Goal: Task Accomplishment & Management: Complete application form

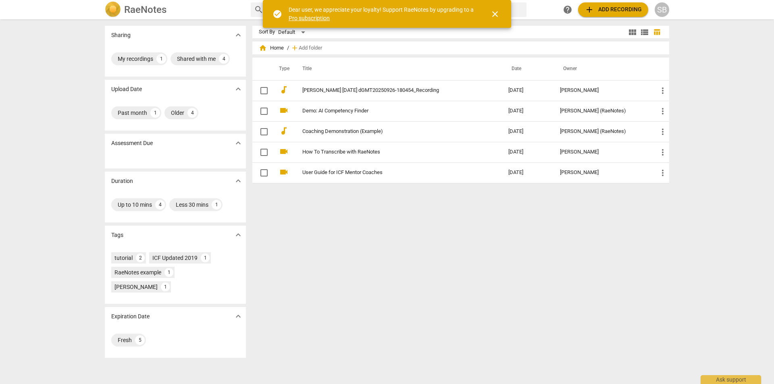
click at [665, 8] on div "SB" at bounding box center [662, 9] width 15 height 15
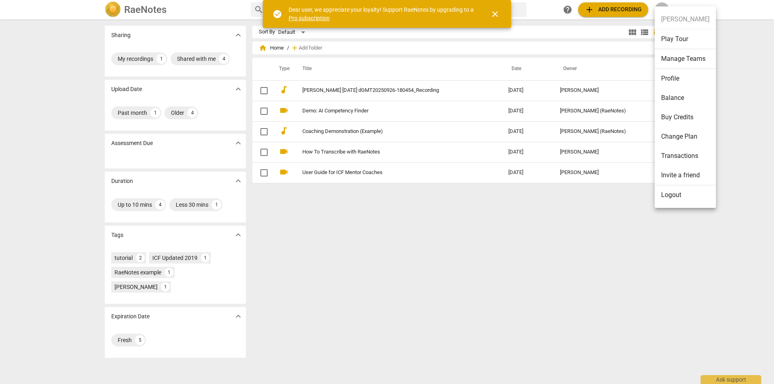
click at [678, 191] on li "Logout" at bounding box center [685, 194] width 61 height 19
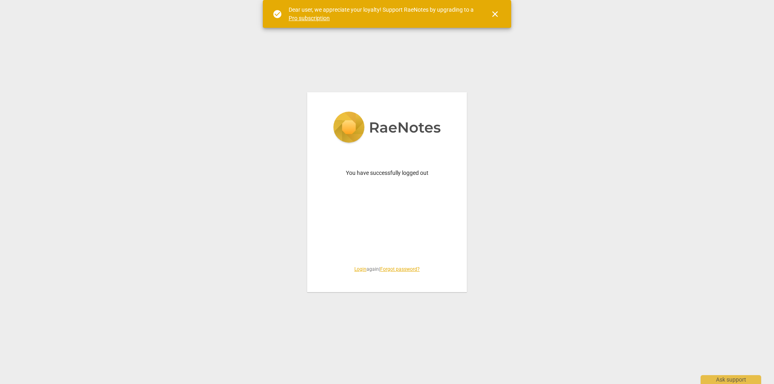
click at [358, 270] on link "Login" at bounding box center [360, 269] width 12 height 6
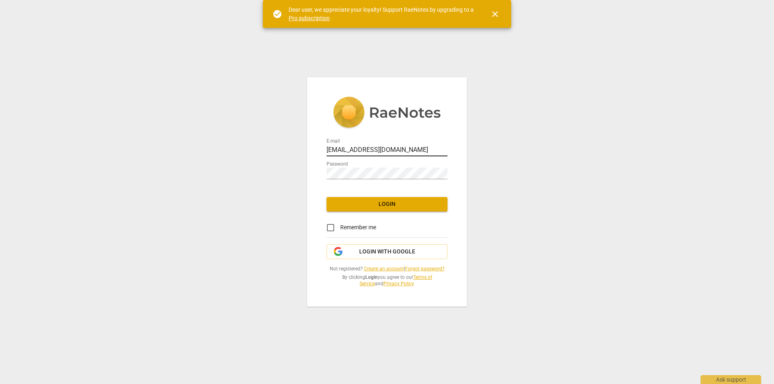
click at [409, 149] on input "[EMAIL_ADDRESS][DOMAIN_NAME]" at bounding box center [386, 151] width 121 height 12
drag, startPoint x: 416, startPoint y: 153, endPoint x: 248, endPoint y: 131, distance: 169.9
click at [248, 131] on div "E-mail [EMAIL_ADDRESS][DOMAIN_NAME] Password Login Remember me Login with Googl…" at bounding box center [387, 192] width 774 height 384
type input "[EMAIL_ADDRESS][DOMAIN_NAME]"
click at [374, 217] on div "E-mail [EMAIL_ADDRESS][DOMAIN_NAME] Password Login Remember me Login with Googl…" at bounding box center [387, 191] width 160 height 229
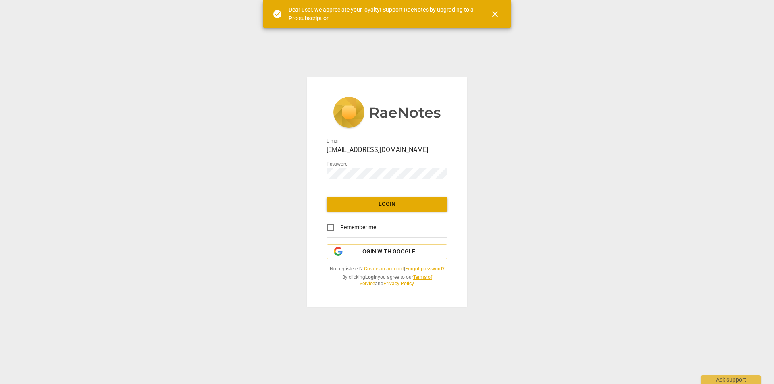
click at [370, 207] on span "Login" at bounding box center [387, 204] width 108 height 8
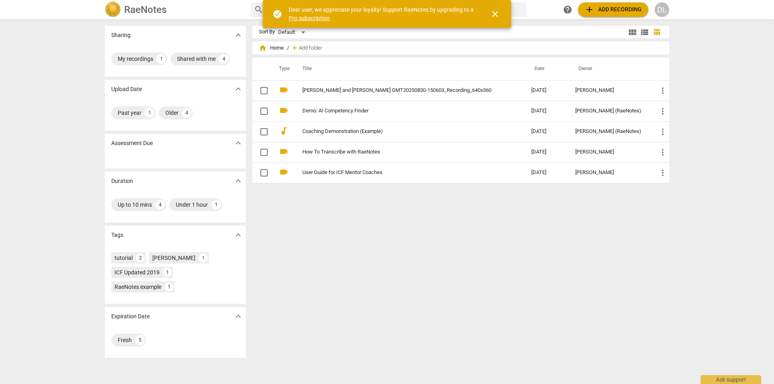
click at [662, 12] on div "DL" at bounding box center [662, 9] width 15 height 15
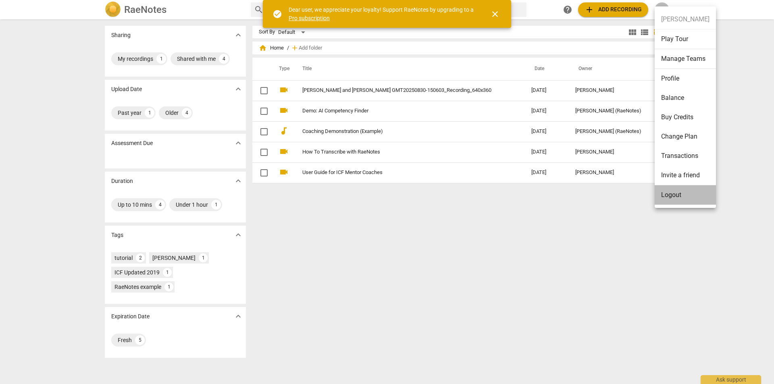
click at [665, 196] on li "Logout" at bounding box center [685, 194] width 61 height 19
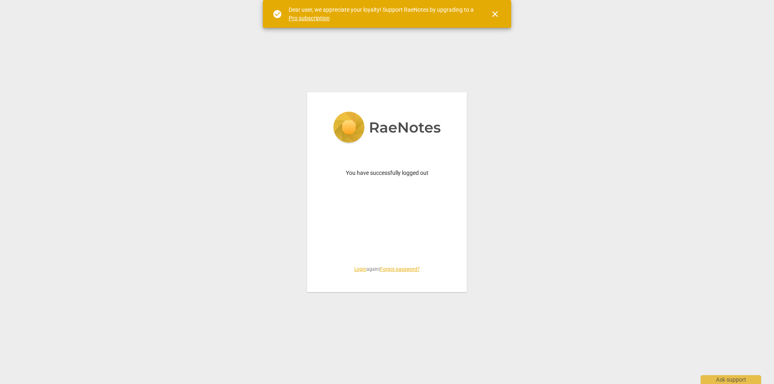
click at [358, 273] on div "You have successfully logged out Login again | Forgot password?" at bounding box center [387, 192] width 160 height 200
click at [357, 271] on link "Login" at bounding box center [360, 269] width 12 height 6
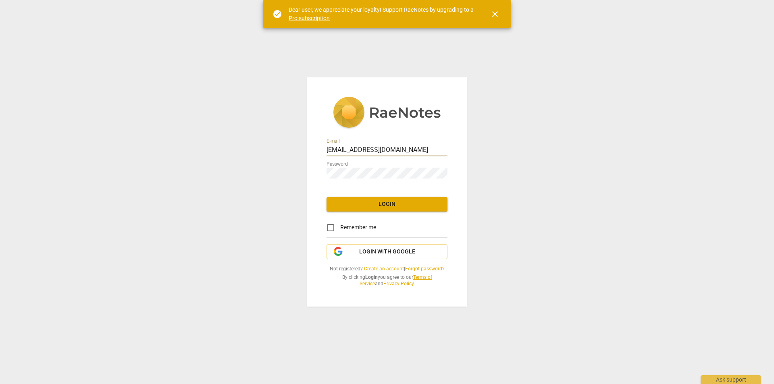
drag, startPoint x: 422, startPoint y: 154, endPoint x: 310, endPoint y: 144, distance: 112.1
click at [310, 144] on div "E-mail [EMAIL_ADDRESS][DOMAIN_NAME] Password Login Remember me Login with Googl…" at bounding box center [387, 191] width 160 height 229
paste input "cpnjboard"
type input "[EMAIL_ADDRESS][DOMAIN_NAME]"
click at [378, 269] on link "Create an account" at bounding box center [384, 269] width 40 height 6
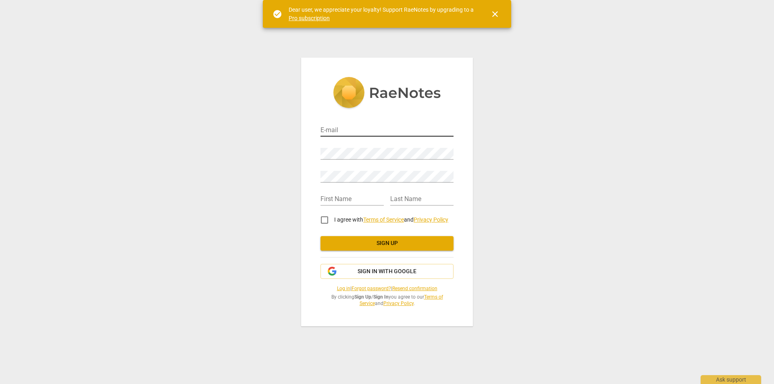
click at [358, 132] on input "email" at bounding box center [386, 131] width 133 height 12
paste input "[EMAIL_ADDRESS][DOMAIN_NAME]"
type input "[EMAIL_ADDRESS][DOMAIN_NAME]"
click at [340, 197] on input "text" at bounding box center [351, 200] width 63 height 12
type input "[PERSON_NAME]"
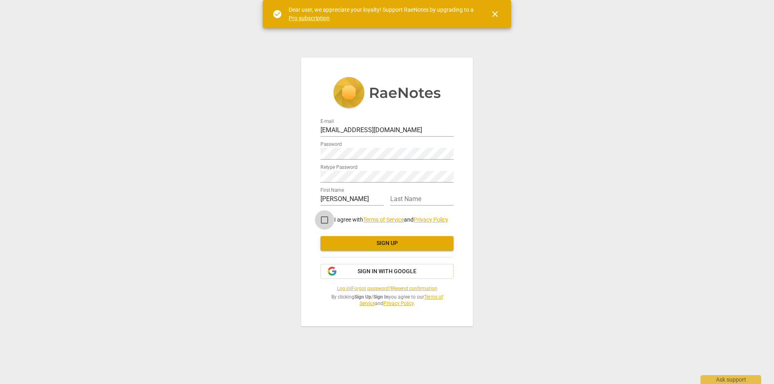
click at [324, 219] on input "I agree with Terms of Service and Privacy Policy" at bounding box center [324, 219] width 19 height 19
checkbox input "true"
click at [361, 244] on span "Sign up" at bounding box center [387, 243] width 120 height 8
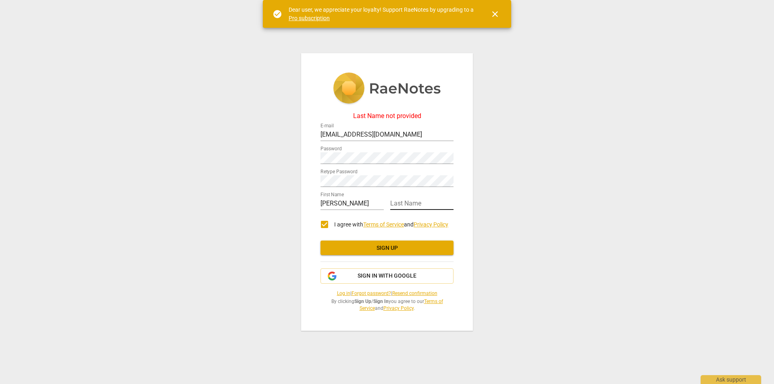
click at [426, 206] on input "text" at bounding box center [421, 204] width 63 height 12
type input "df"
click at [434, 222] on link "Privacy Policy" at bounding box center [431, 224] width 35 height 6
click at [361, 247] on span "Sign up" at bounding box center [387, 248] width 120 height 8
